Goal: Information Seeking & Learning: Learn about a topic

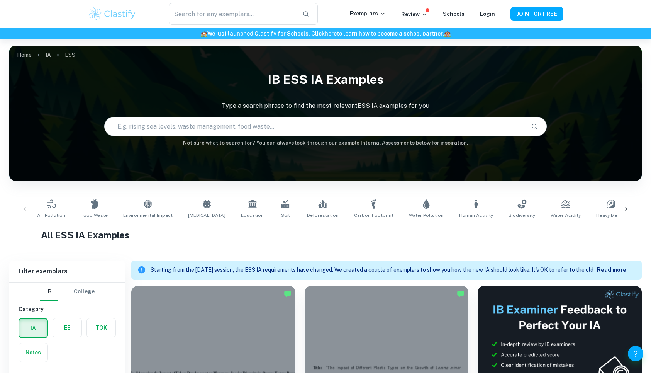
scroll to position [892, 0]
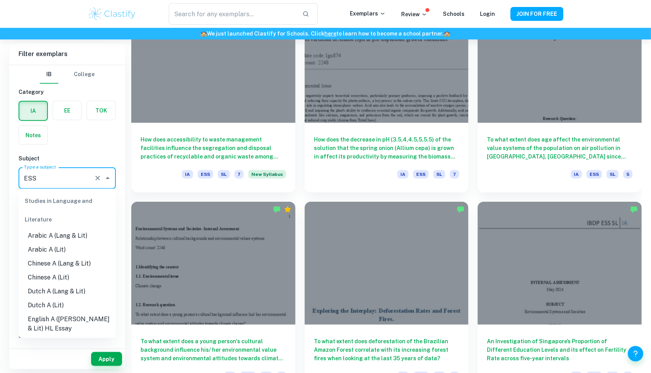
click at [69, 178] on input "ESS" at bounding box center [56, 178] width 69 height 15
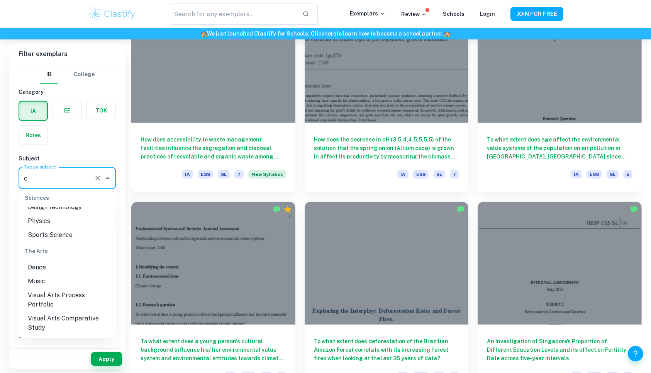
scroll to position [0, 0]
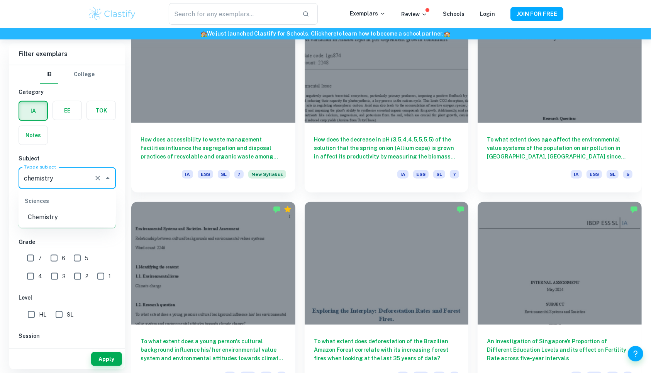
click at [55, 217] on li "Chemistry" at bounding box center [67, 217] width 97 height 14
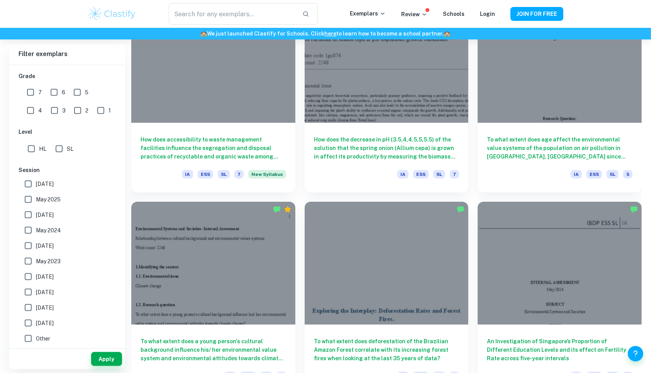
type input "Chemistry"
click at [114, 363] on button "Apply" at bounding box center [106, 359] width 31 height 14
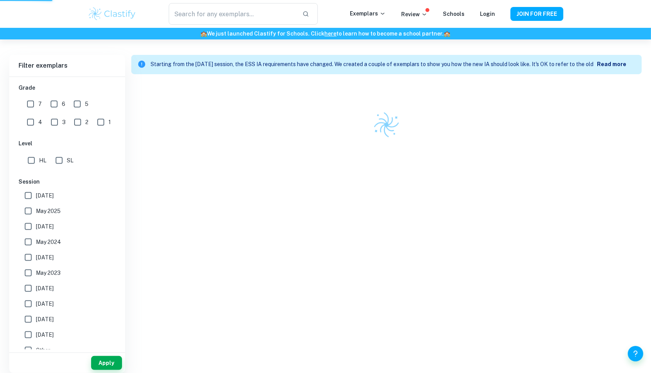
scroll to position [202, 0]
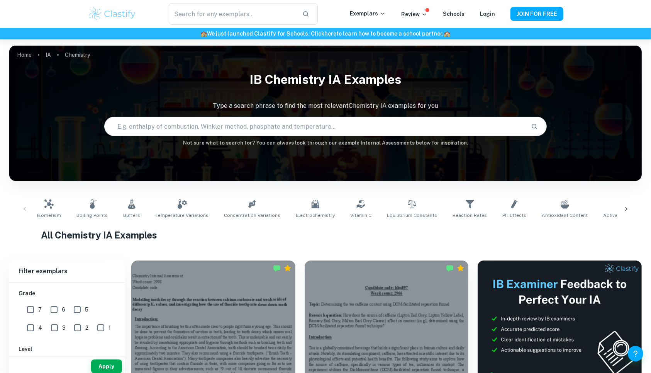
click at [232, 122] on input "text" at bounding box center [315, 127] width 421 height 22
type input "equilibrium"
click at [540, 130] on button "Search" at bounding box center [534, 126] width 13 height 13
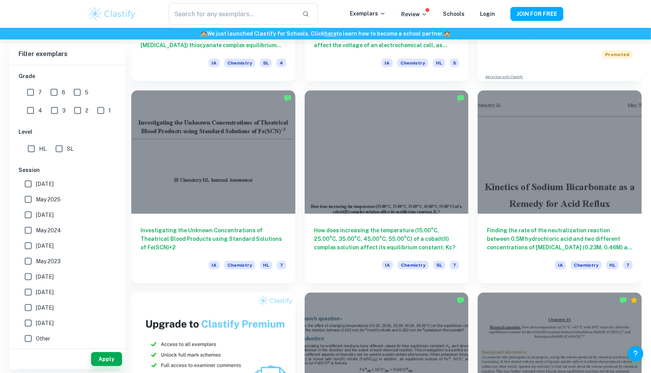
scroll to position [378, 0]
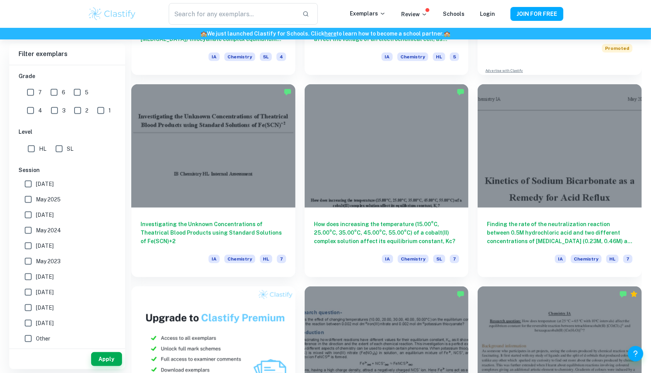
click at [372, 223] on h6 "How does increasing the temperature (15.00​°C, 25.00°C, 35.00°C, 45.00°C, 55.00…" at bounding box center [387, 232] width 146 height 25
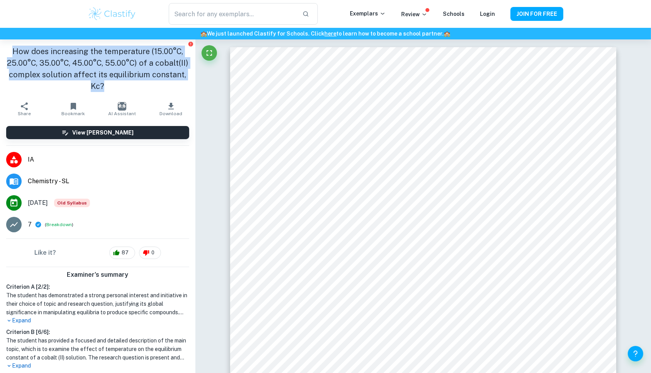
drag, startPoint x: 5, startPoint y: 47, endPoint x: 129, endPoint y: 96, distance: 132.8
click at [129, 96] on div "How does increasing the temperature (15.00​°C, 25.00°C, 35.00°C, 45.00°C, 55.00…" at bounding box center [97, 68] width 195 height 59
click at [152, 87] on h1 "How does increasing the temperature (15.00​°C, 25.00°C, 35.00°C, 45.00°C, 55.00…" at bounding box center [97, 69] width 183 height 46
drag, startPoint x: 8, startPoint y: 48, endPoint x: 128, endPoint y: 82, distance: 124.5
click at [128, 82] on h1 "How does increasing the temperature (15.00​°C, 25.00°C, 35.00°C, 45.00°C, 55.00…" at bounding box center [97, 69] width 183 height 46
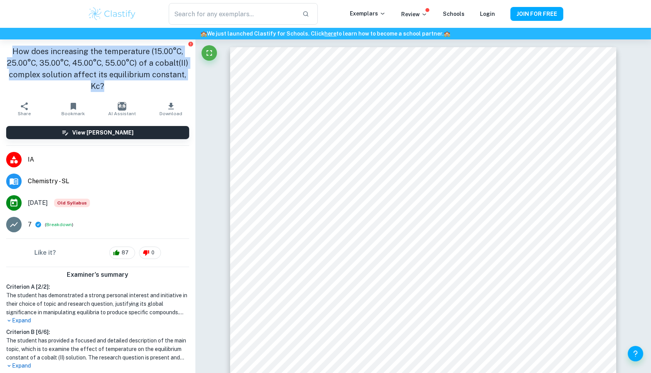
drag, startPoint x: 128, startPoint y: 82, endPoint x: 127, endPoint y: 89, distance: 6.6
click at [127, 89] on h1 "How does increasing the temperature (15.00​°C, 25.00°C, 35.00°C, 45.00°C, 55.00…" at bounding box center [97, 69] width 183 height 46
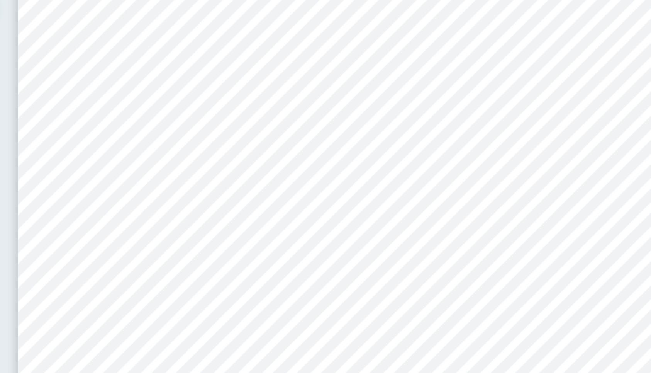
scroll to position [831, 0]
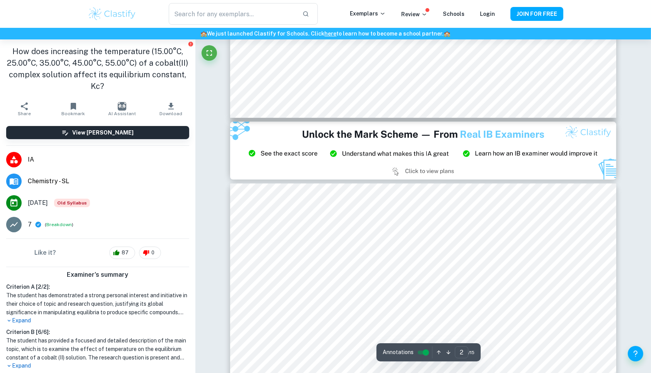
type input "3"
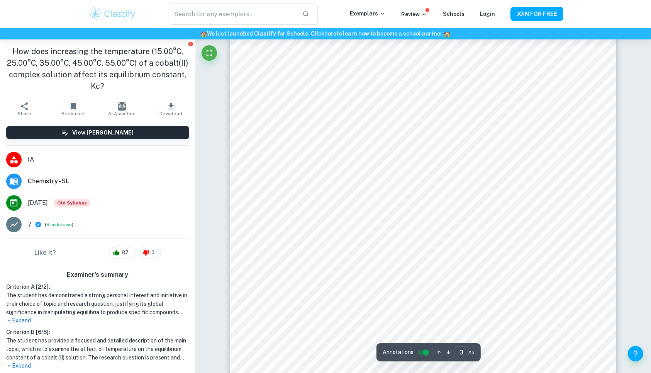
scroll to position [1175, 0]
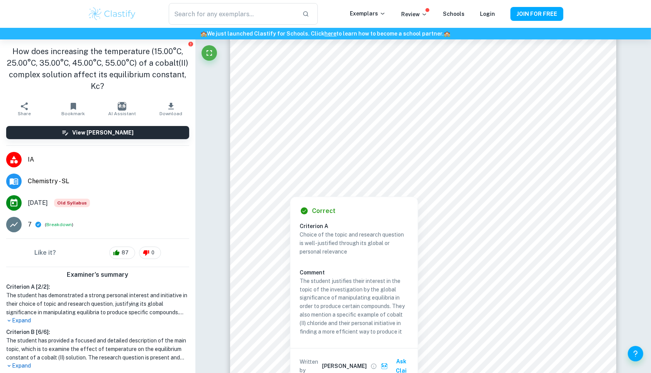
drag, startPoint x: 380, startPoint y: 116, endPoint x: 367, endPoint y: 119, distance: 13.9
click at [387, 115] on div at bounding box center [421, 118] width 290 height 12
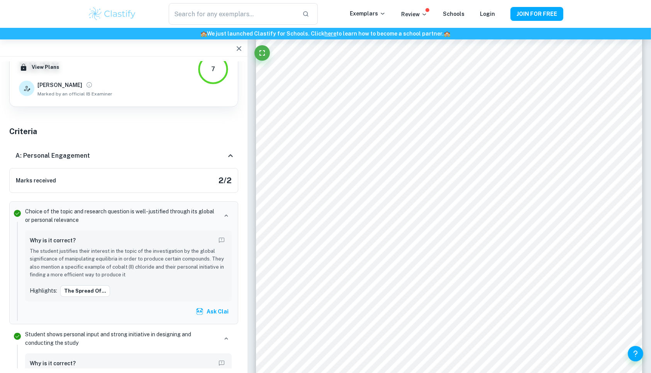
scroll to position [1120, 0]
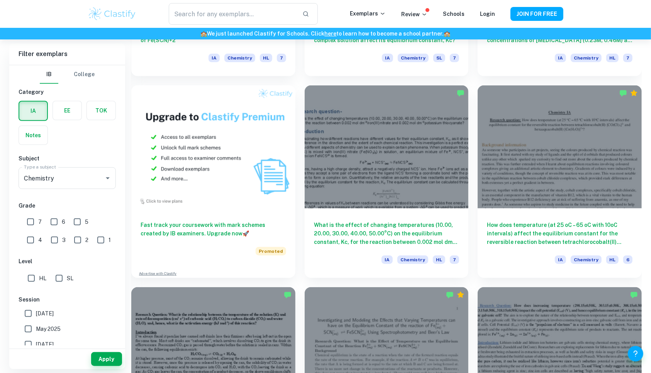
scroll to position [579, 0]
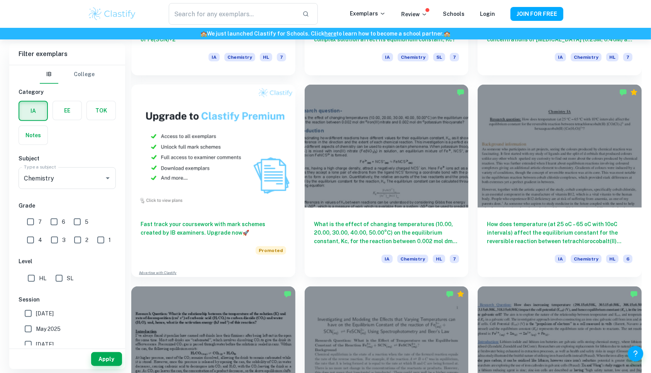
click at [515, 221] on h6 "How does temperature (at 25 oC – 65 oC with 10oC intervals) affect the equilibr…" at bounding box center [560, 232] width 146 height 25
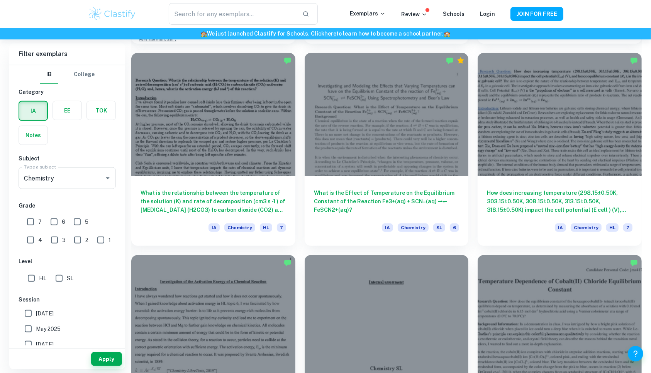
scroll to position [813, 0]
click at [364, 192] on h6 "What is the Effect of Temperature on the Equilibrium Constant of the Reaction F…" at bounding box center [387, 201] width 146 height 25
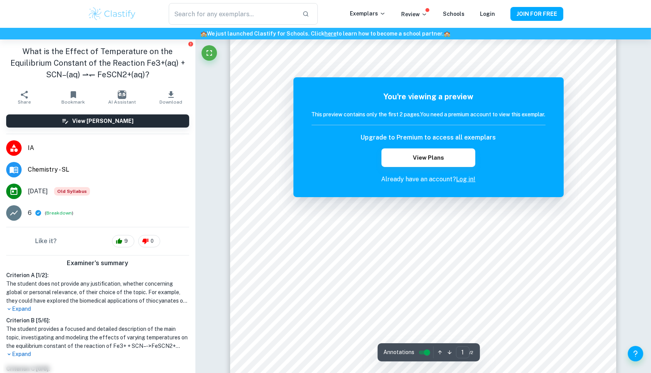
scroll to position [140, 0]
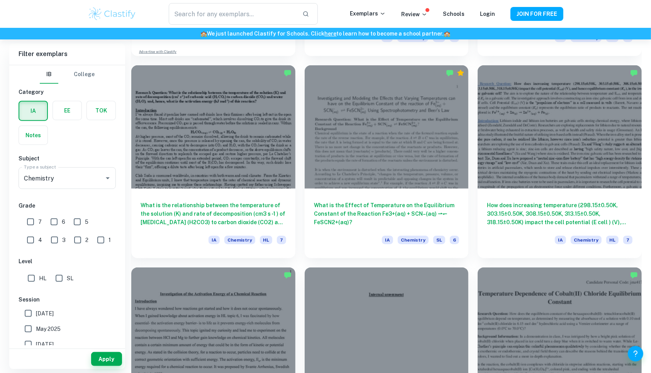
scroll to position [802, 0]
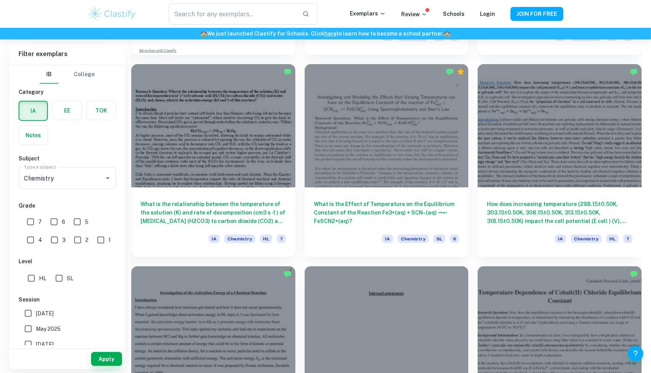
click at [373, 212] on h6 "What is the Effect of Temperature on the Equilibrium Constant of the Reaction F…" at bounding box center [387, 212] width 146 height 25
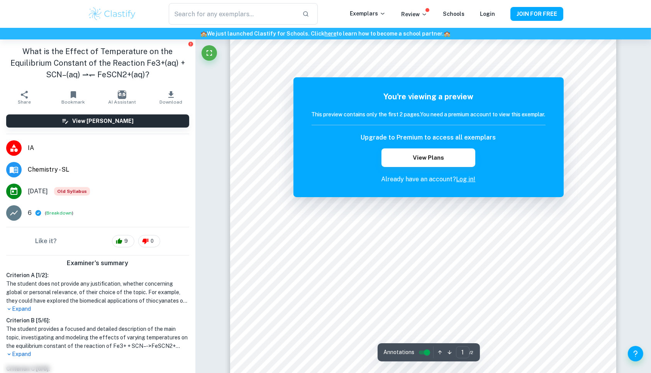
scroll to position [100, 0]
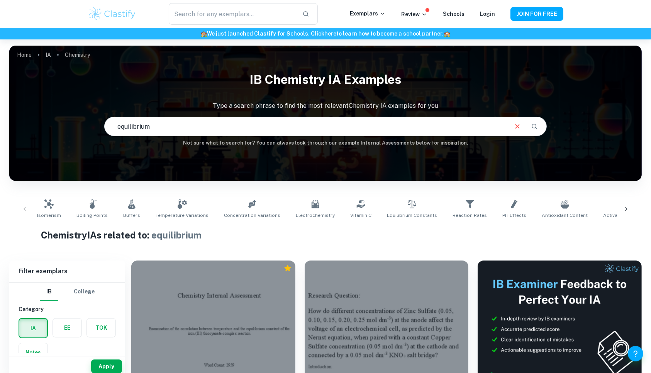
click at [252, 124] on input "equilibrium" at bounding box center [306, 127] width 403 height 22
type input "e"
type input "temperature equilibrium constant"
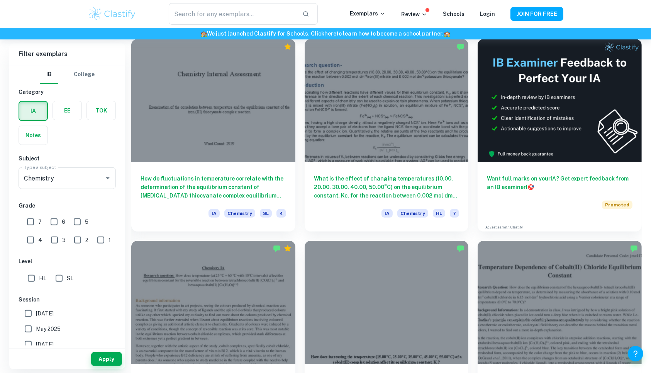
scroll to position [222, 0]
click at [370, 187] on h6 "What is the effect of changing temperatures (10.00, 20.00, 30.00, 40.00, 50.00°…" at bounding box center [387, 186] width 146 height 25
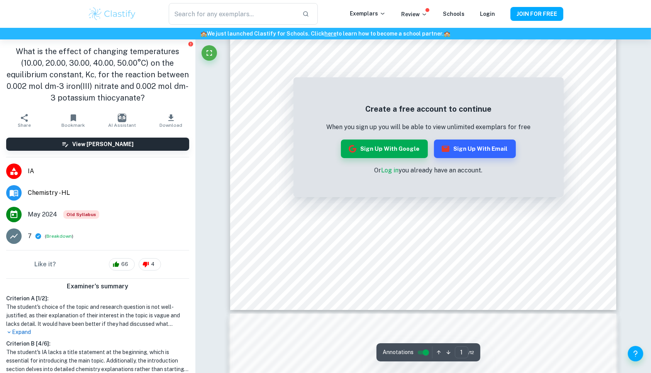
scroll to position [289, 0]
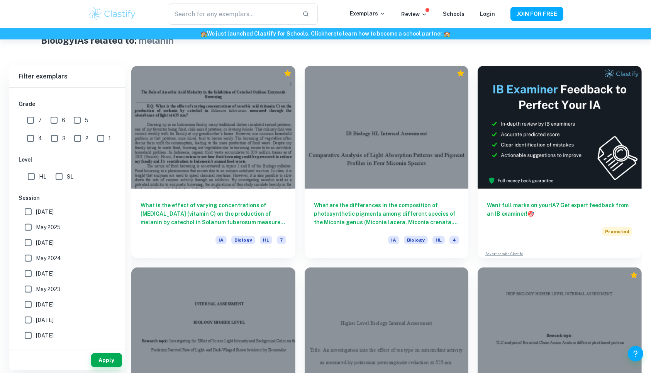
scroll to position [195, 0]
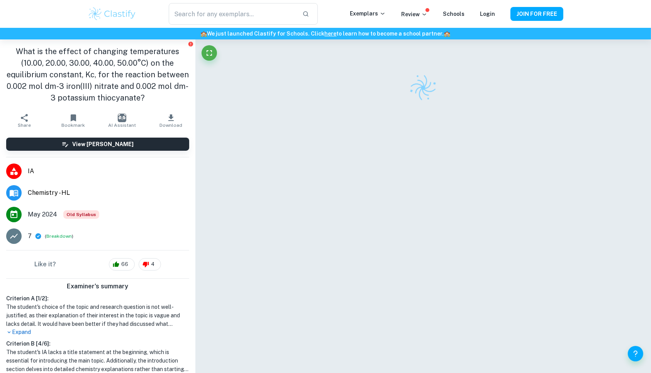
scroll to position [25, 0]
